Goal: Check status

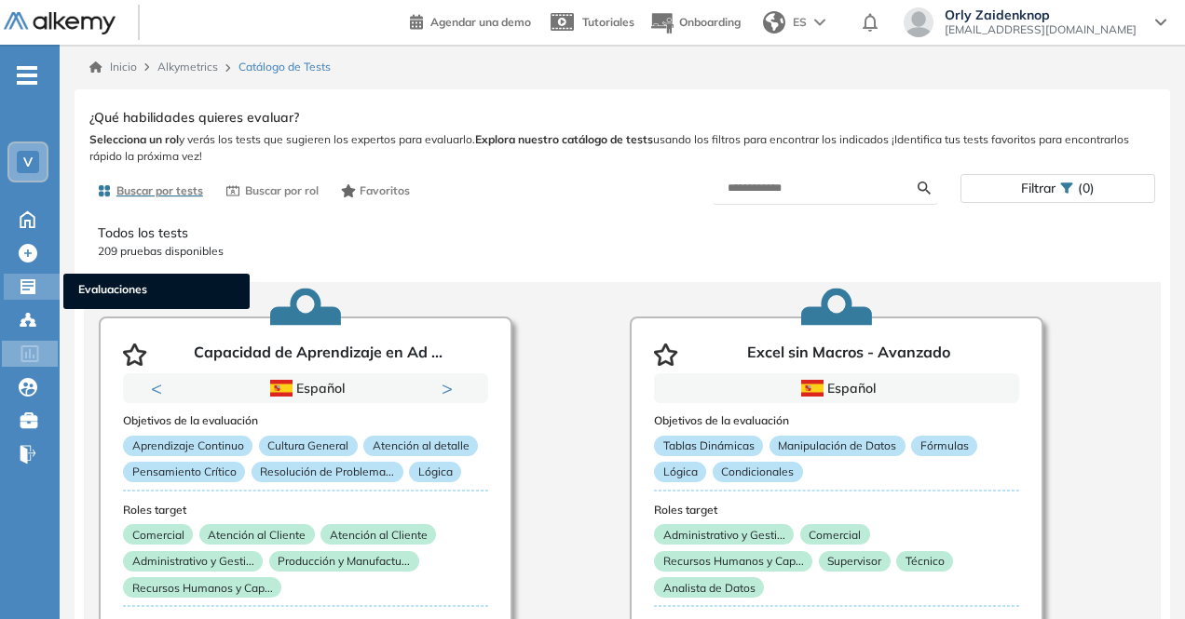
click at [25, 285] on icon at bounding box center [28, 287] width 19 height 19
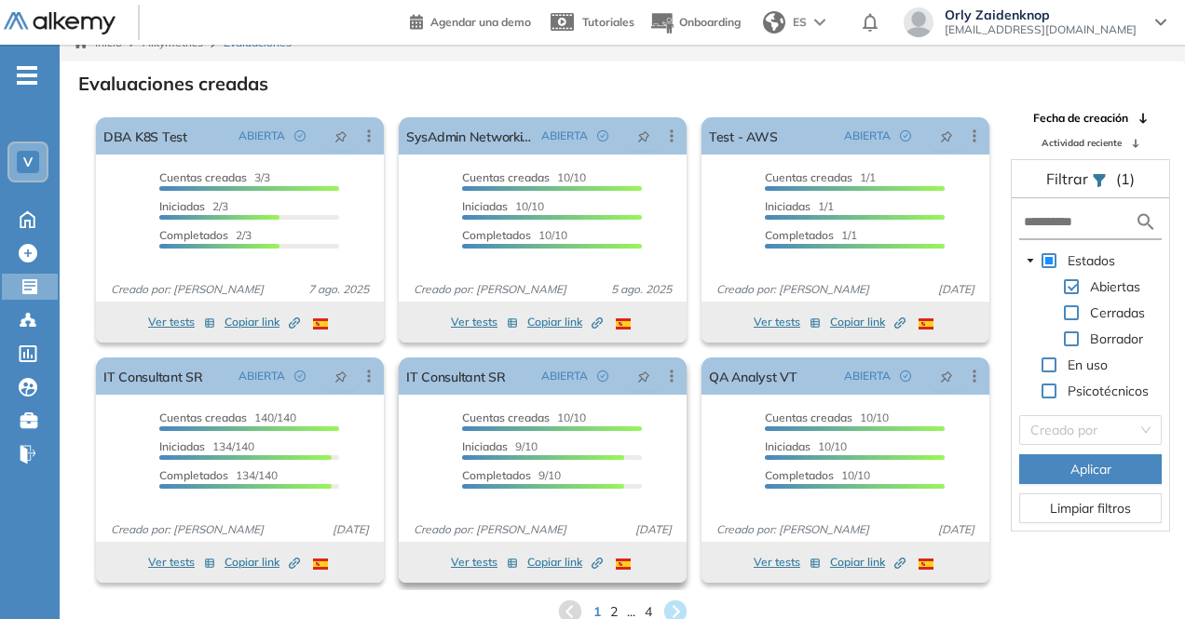
scroll to position [45, 0]
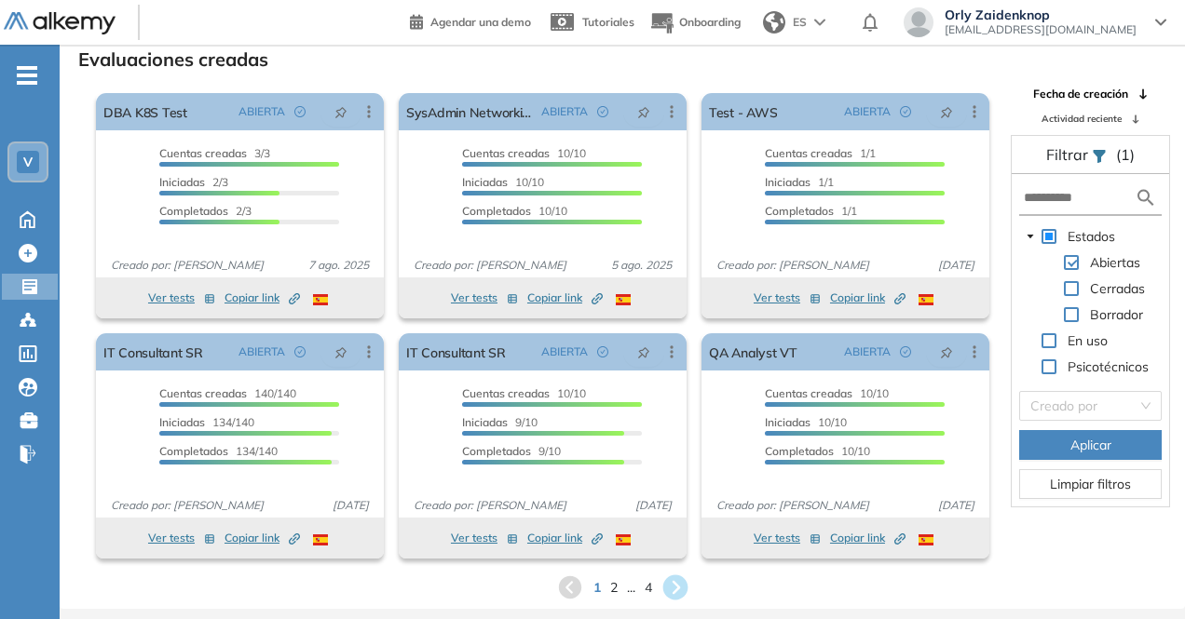
click at [668, 584] on icon at bounding box center [674, 588] width 25 height 25
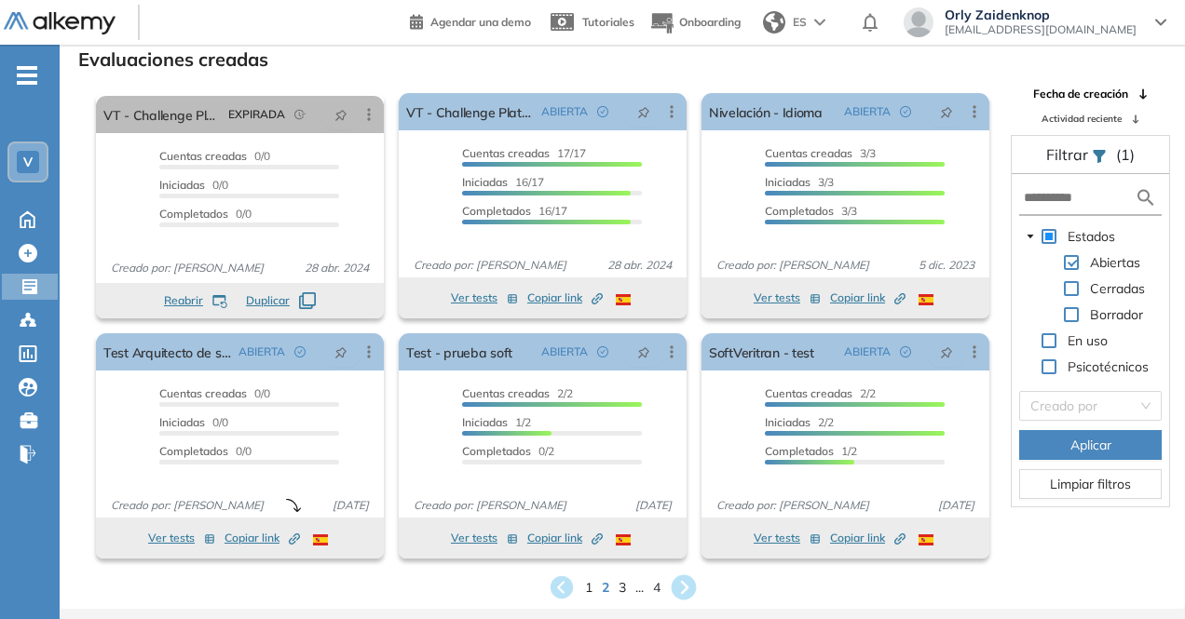
click at [690, 555] on div "El proctoring será activado ¡Importante!: Los usuarios que ya realizaron la eva…" at bounding box center [542, 446] width 303 height 240
click at [675, 589] on icon at bounding box center [682, 587] width 22 height 22
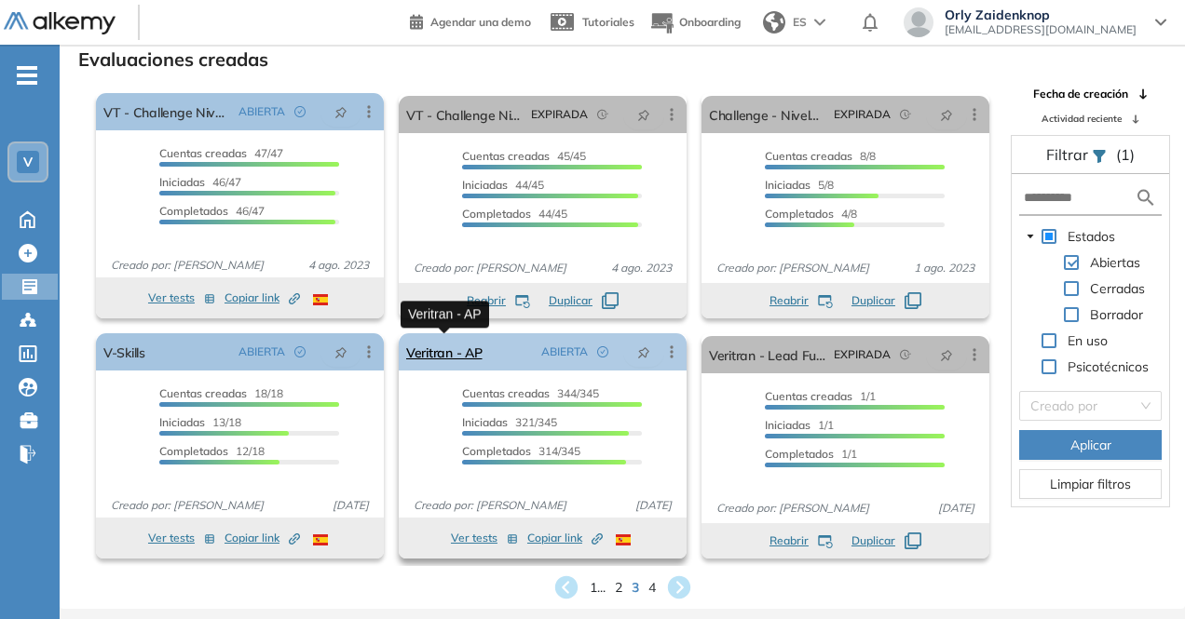
click at [414, 351] on link "Veritran - AP" at bounding box center [444, 351] width 76 height 37
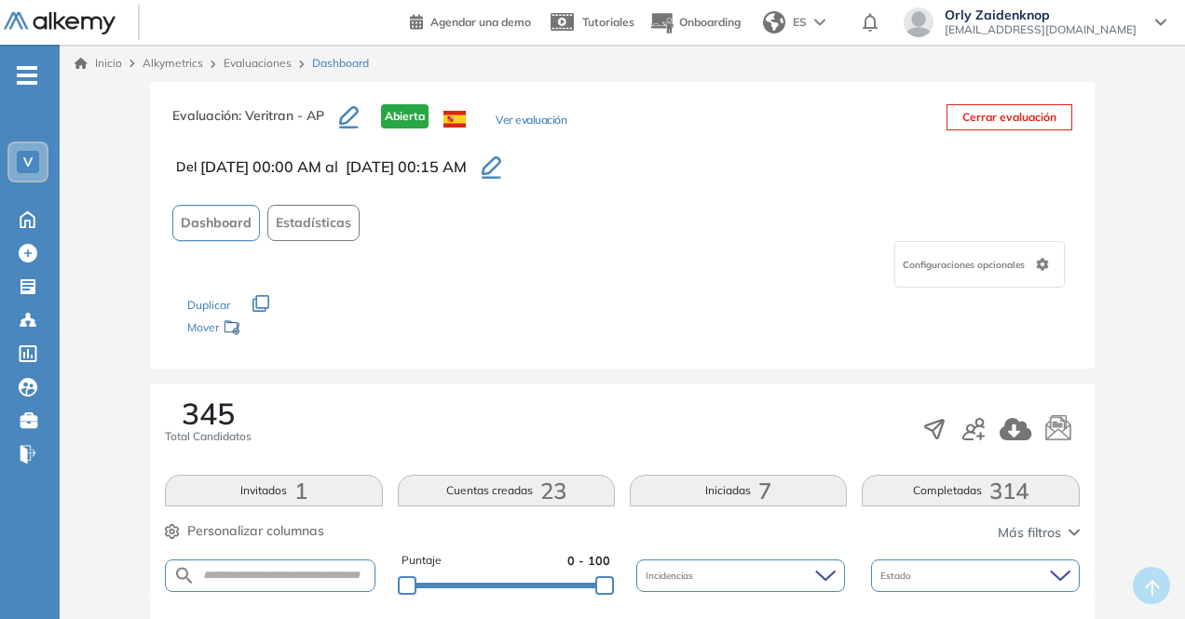
click at [1003, 491] on span "314" at bounding box center [1008, 491] width 39 height 0
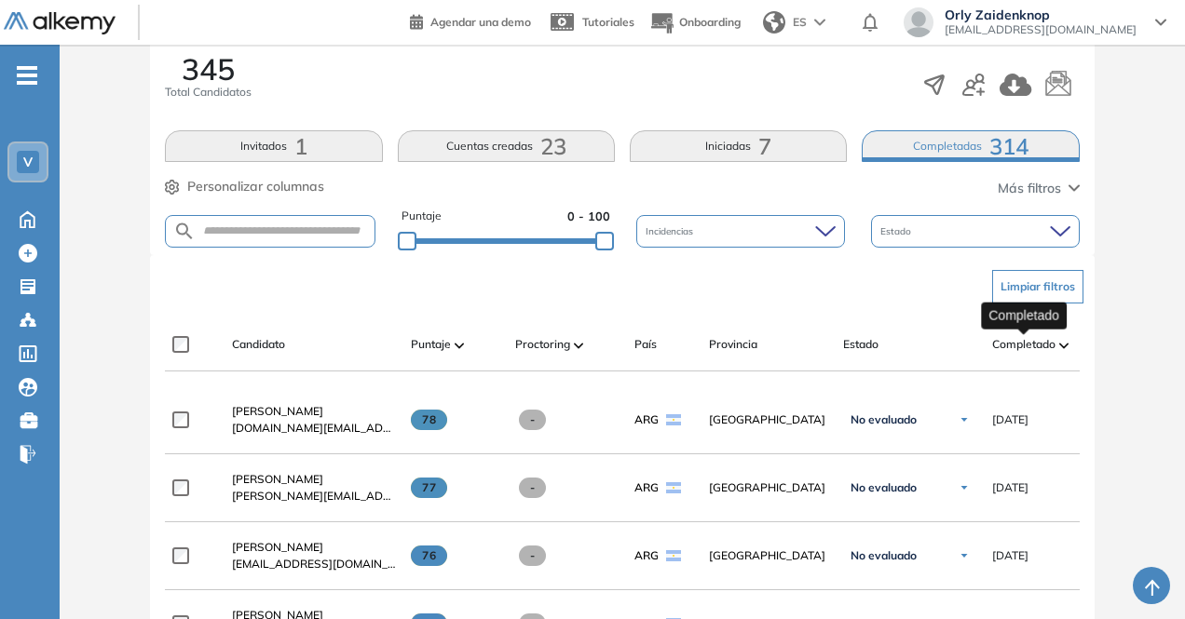
click at [1024, 338] on span "Completado" at bounding box center [1023, 344] width 63 height 17
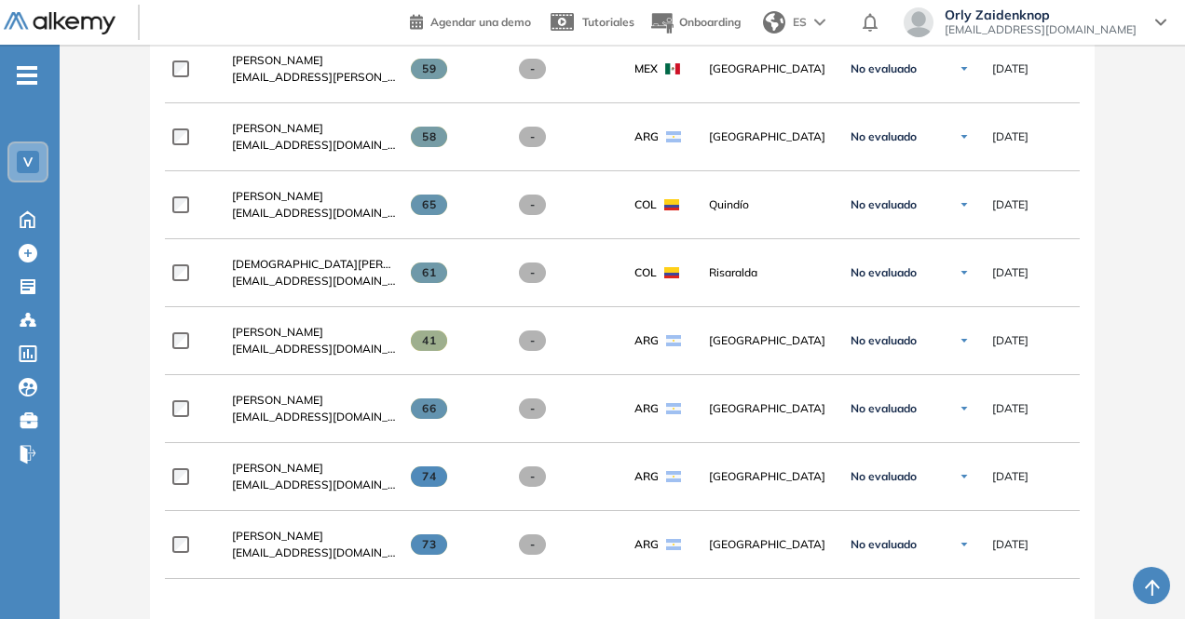
scroll to position [1173, 0]
